Goal: Communication & Community: Answer question/provide support

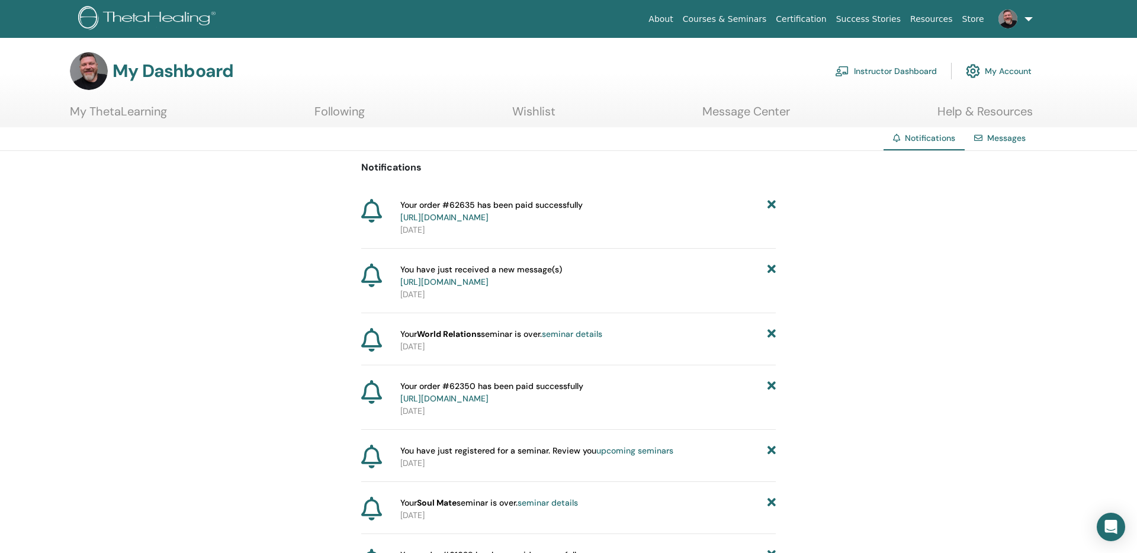
click at [1000, 140] on link "Messages" at bounding box center [1006, 138] width 38 height 11
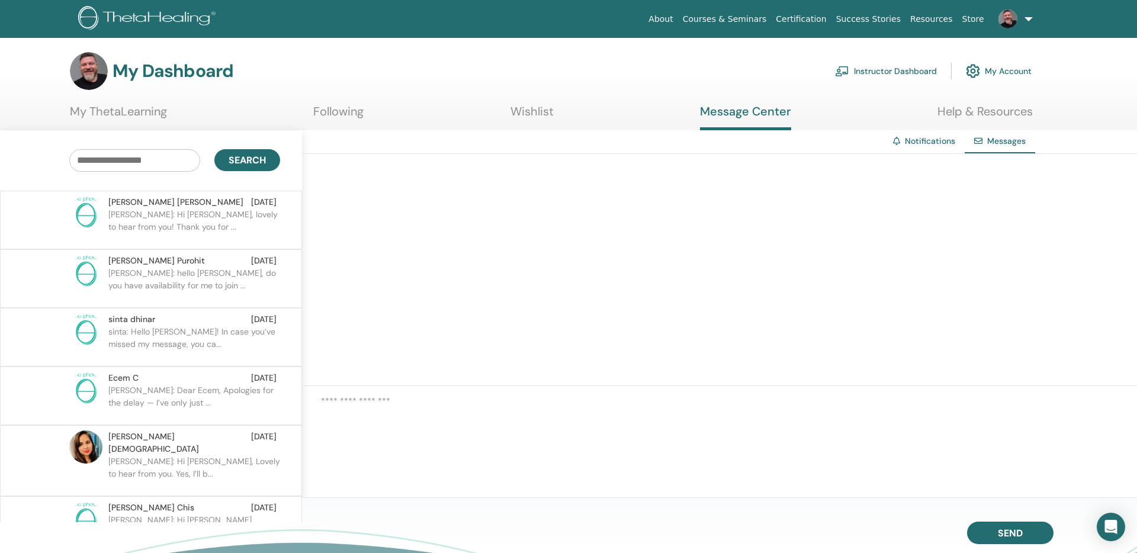
click at [185, 220] on p "[PERSON_NAME]: Hi [PERSON_NAME], lovely to hear from you! Thank you for ..." at bounding box center [194, 226] width 172 height 36
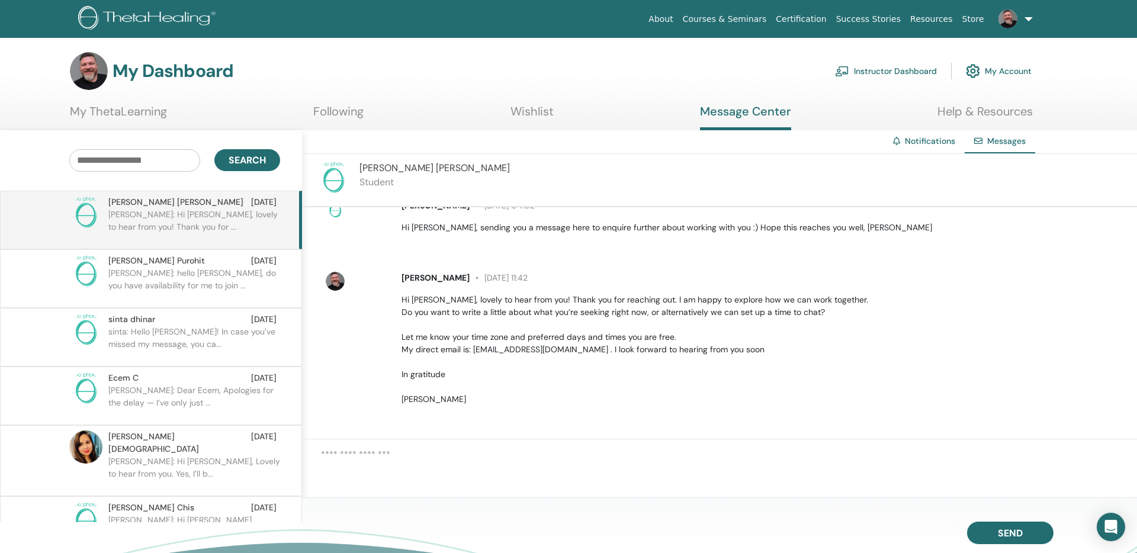
click at [191, 273] on p "[PERSON_NAME]: hello [PERSON_NAME], do you have availability for me to join ..." at bounding box center [194, 285] width 172 height 36
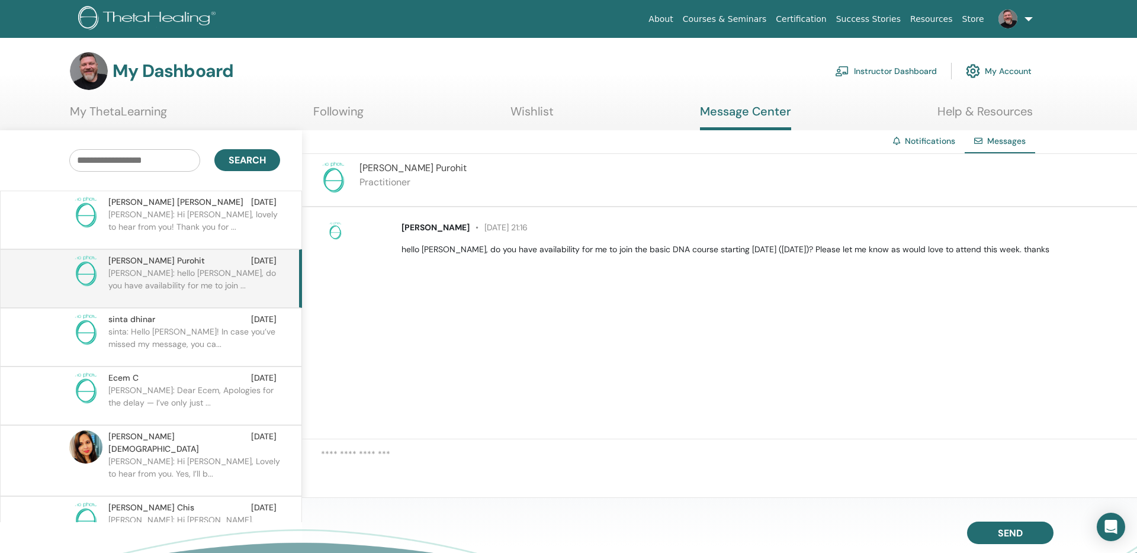
click at [179, 339] on p "sinta: Hello [PERSON_NAME]! In case you’ve missed my message, you ca..." at bounding box center [194, 344] width 172 height 36
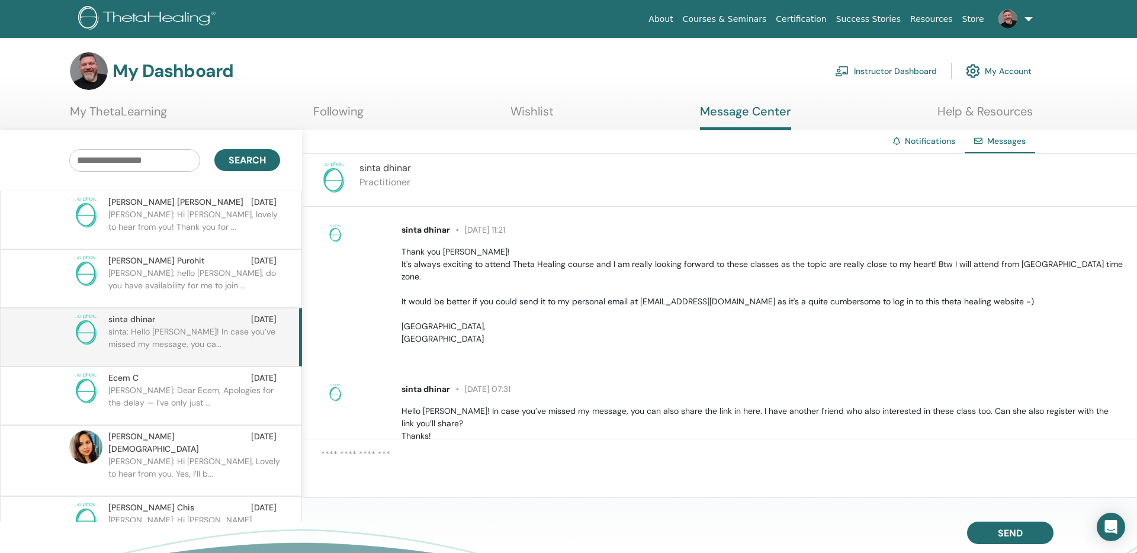
scroll to position [316, 0]
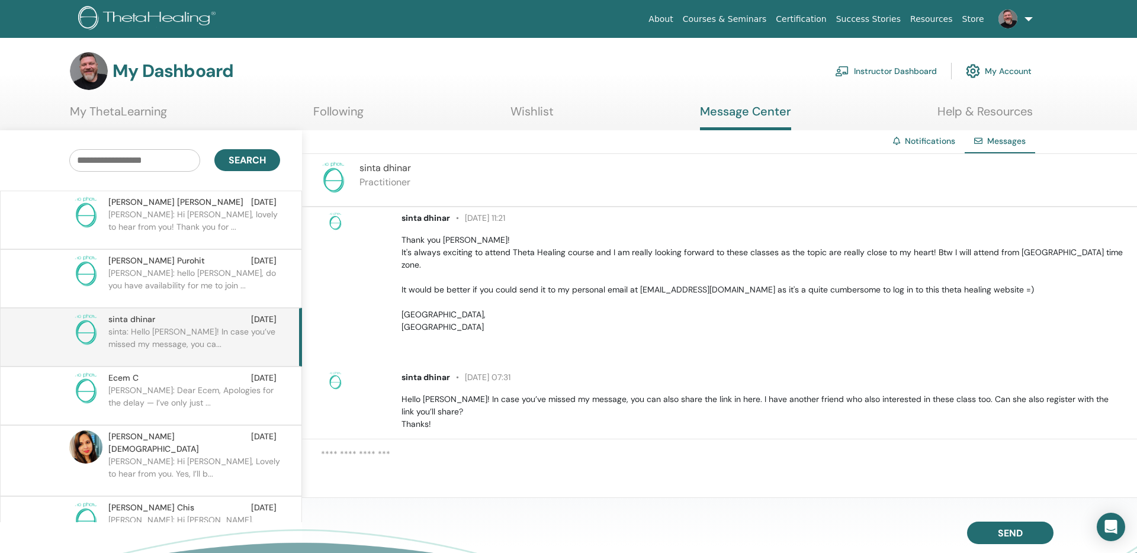
click at [170, 399] on p "[PERSON_NAME]: Dear Ecem, Apologies for the delay — I’ve only just ..." at bounding box center [194, 402] width 172 height 36
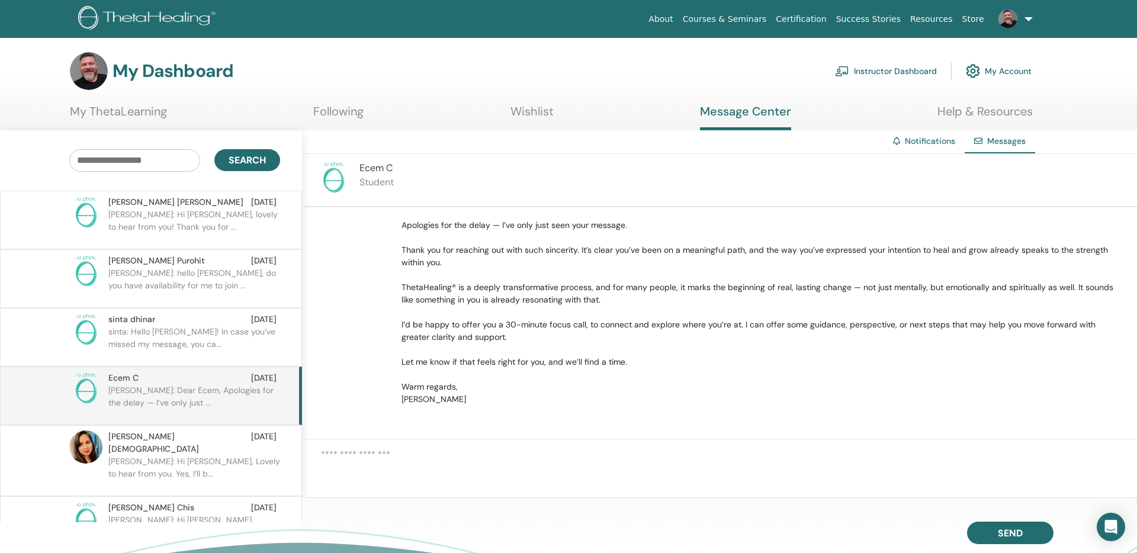
click at [175, 455] on p "[PERSON_NAME]: Hi [PERSON_NAME], Lovely to hear from you. Yes, I’ll b..." at bounding box center [194, 473] width 172 height 36
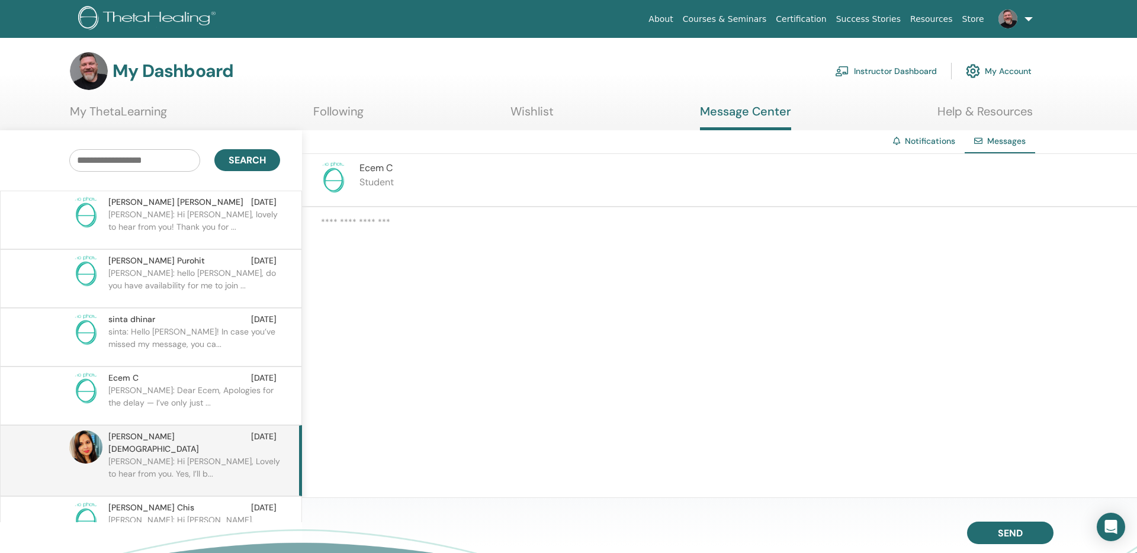
scroll to position [72, 0]
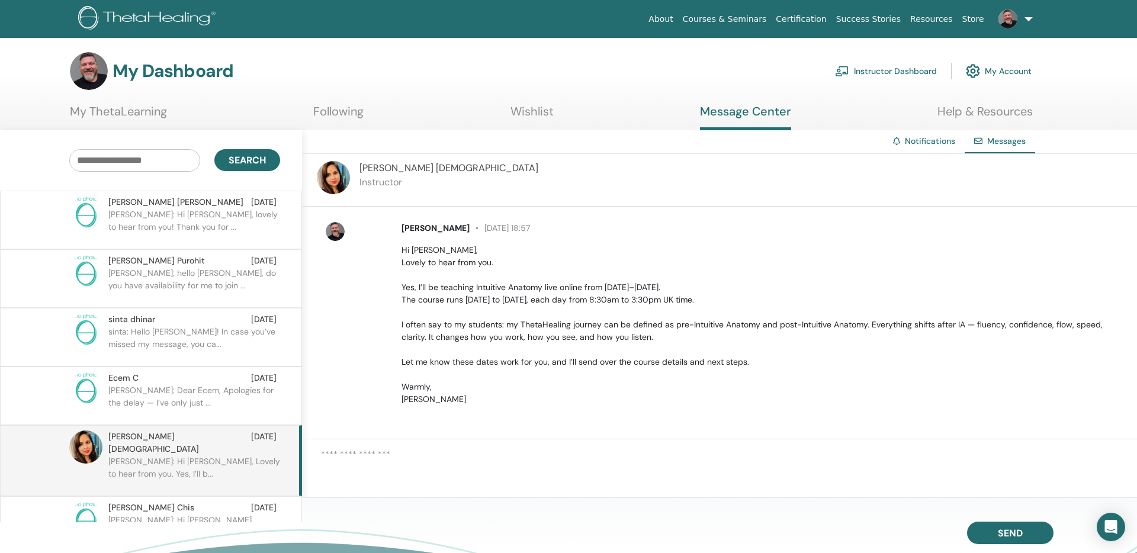
click at [187, 215] on p "[PERSON_NAME]: Hi [PERSON_NAME], lovely to hear from you! Thank you for ..." at bounding box center [194, 226] width 172 height 36
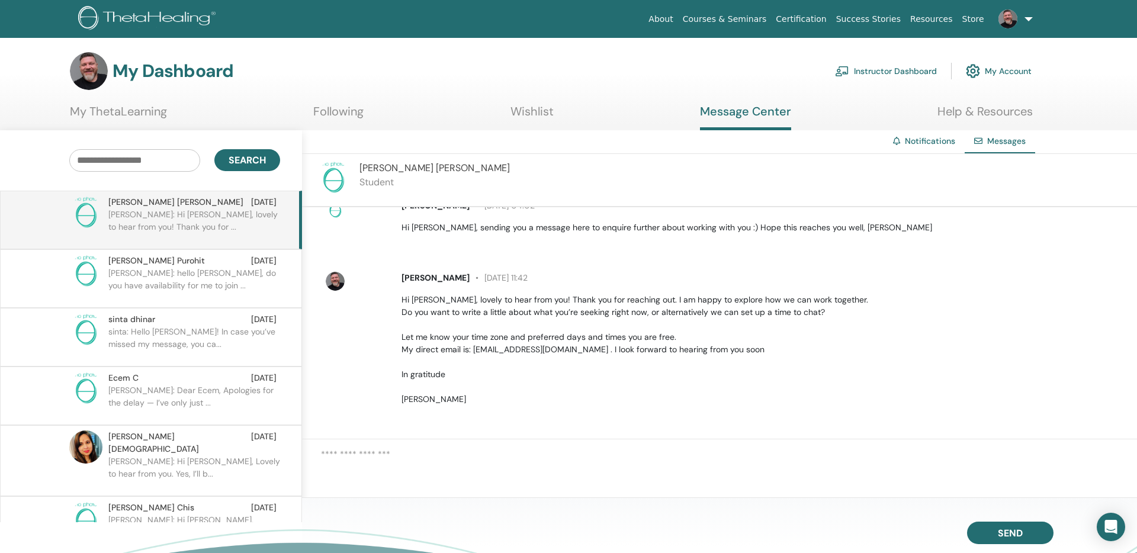
scroll to position [22, 0]
